Goal: Information Seeking & Learning: Understand process/instructions

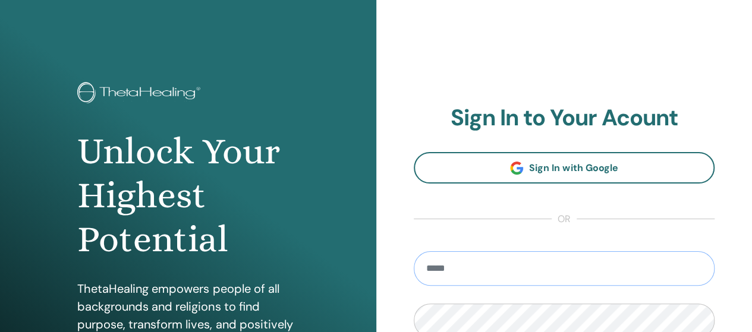
click at [638, 264] on input "email" at bounding box center [564, 268] width 301 height 34
type input "**********"
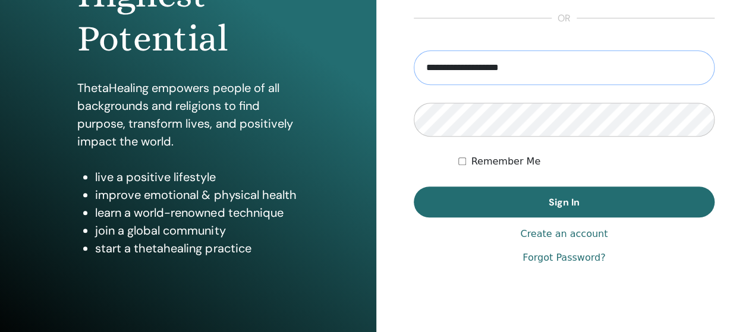
scroll to position [234, 0]
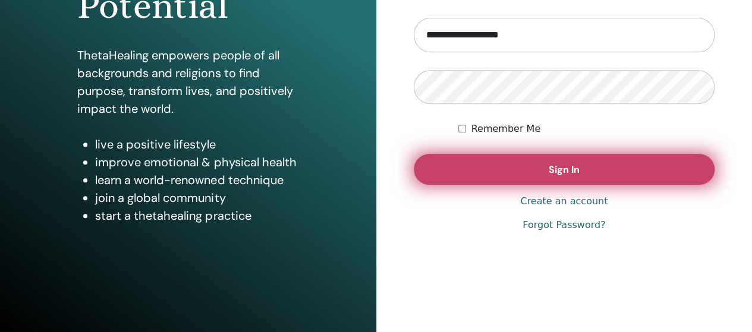
click at [510, 180] on button "Sign In" at bounding box center [564, 169] width 301 height 31
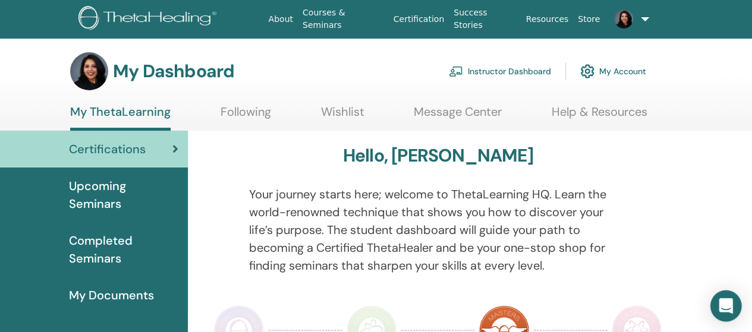
click at [725, 298] on div "Open Intercom Messenger" at bounding box center [725, 306] width 31 height 31
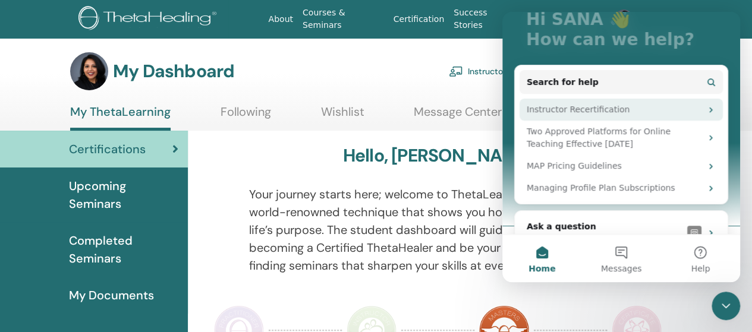
scroll to position [94, 0]
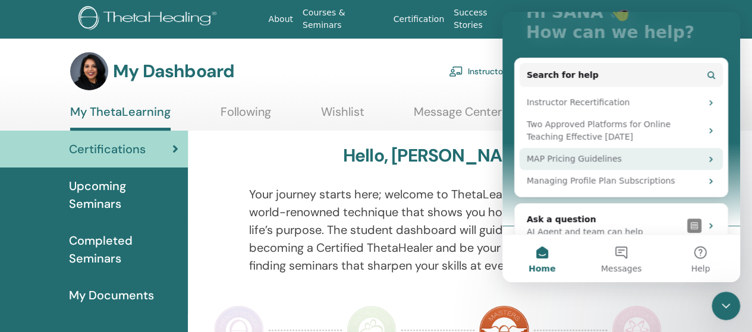
click at [615, 155] on div "MAP Pricing Guidelines" at bounding box center [613, 159] width 175 height 12
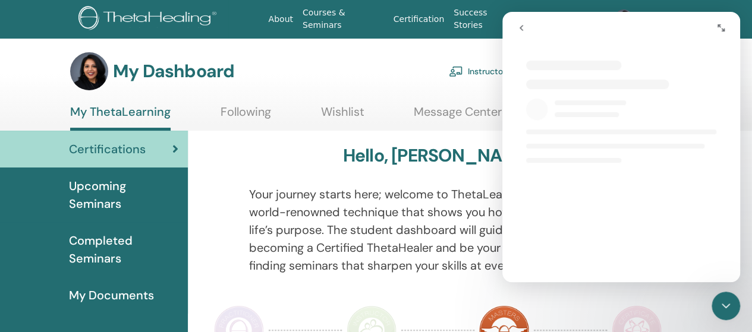
select select "**"
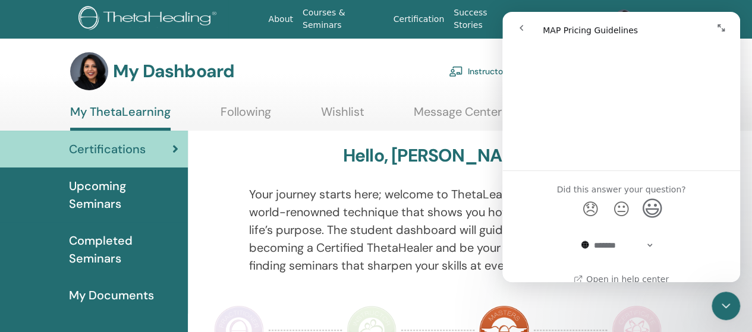
scroll to position [942, 0]
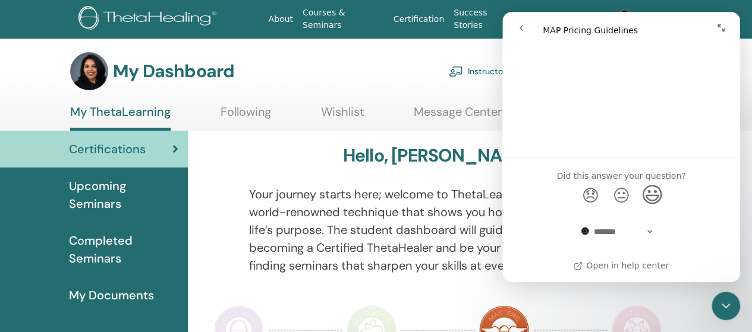
click at [521, 30] on icon "go back" at bounding box center [521, 28] width 10 height 10
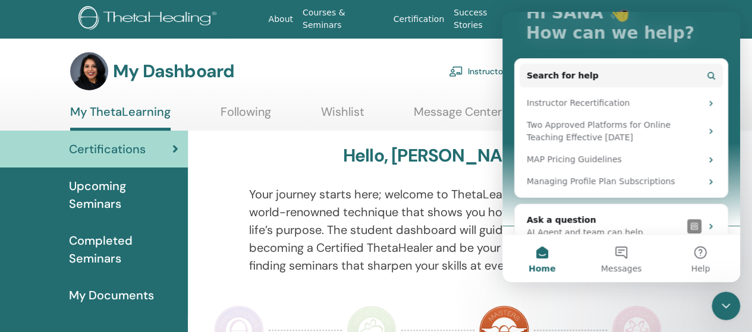
scroll to position [113, 0]
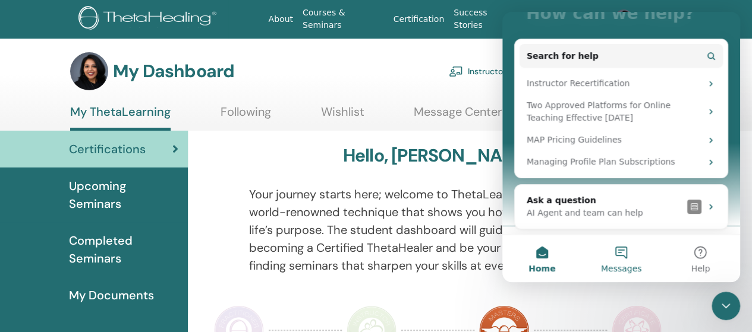
click at [619, 266] on span "Messages" at bounding box center [621, 268] width 41 height 8
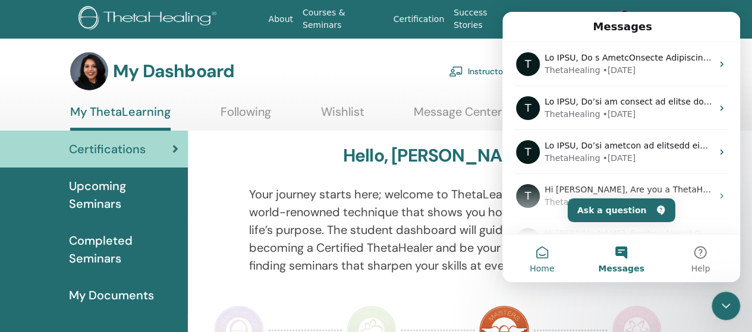
click at [545, 270] on span "Home" at bounding box center [541, 268] width 24 height 8
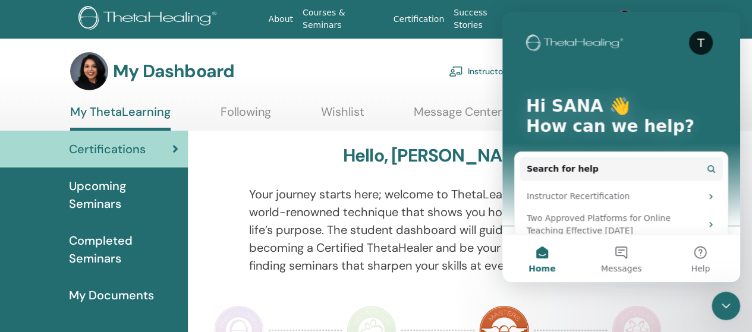
click at [727, 304] on icon "Close Intercom Messenger" at bounding box center [725, 306] width 14 height 14
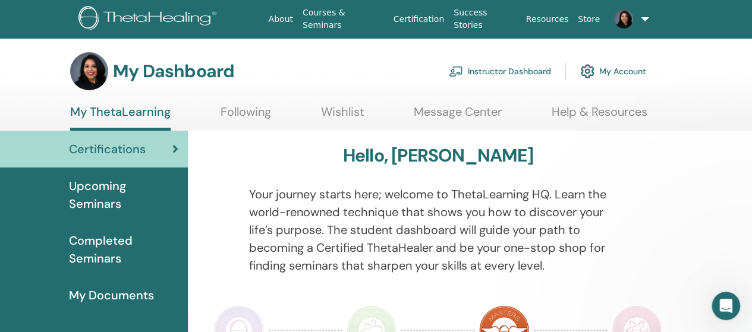
scroll to position [0, 0]
